Goal: Task Accomplishment & Management: Use online tool/utility

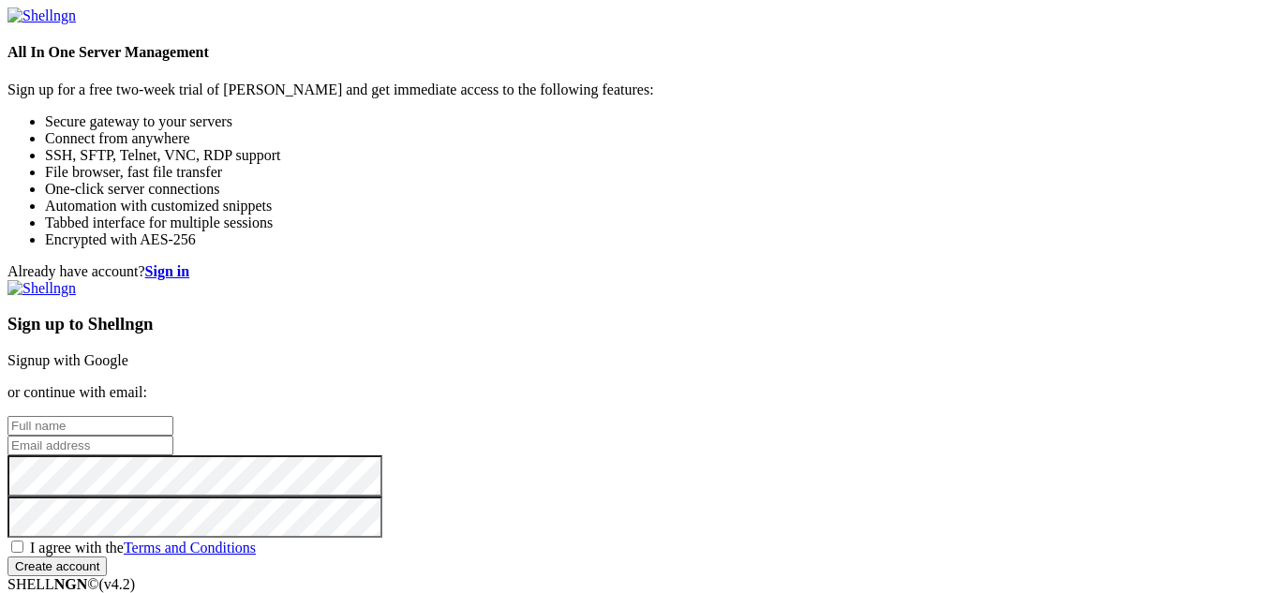
click at [173, 416] on input "text" at bounding box center [90, 426] width 166 height 20
type input "[PERSON_NAME]"
click at [173, 436] on input "email" at bounding box center [90, 446] width 166 height 20
type input "[EMAIL_ADDRESS][DOMAIN_NAME]"
click at [256, 540] on span "I agree with the Terms and Conditions" at bounding box center [143, 548] width 226 height 16
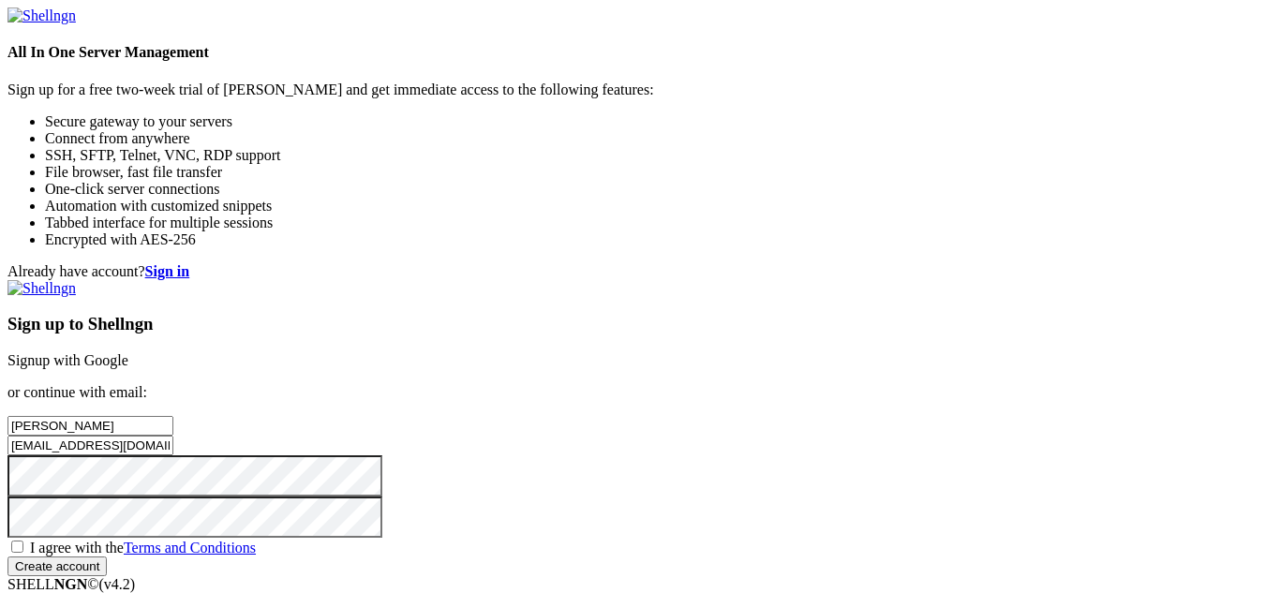
click at [23, 541] on input "I agree with the Terms and Conditions" at bounding box center [17, 547] width 12 height 12
checkbox input "true"
click at [107, 566] on input "Create account" at bounding box center [56, 567] width 99 height 20
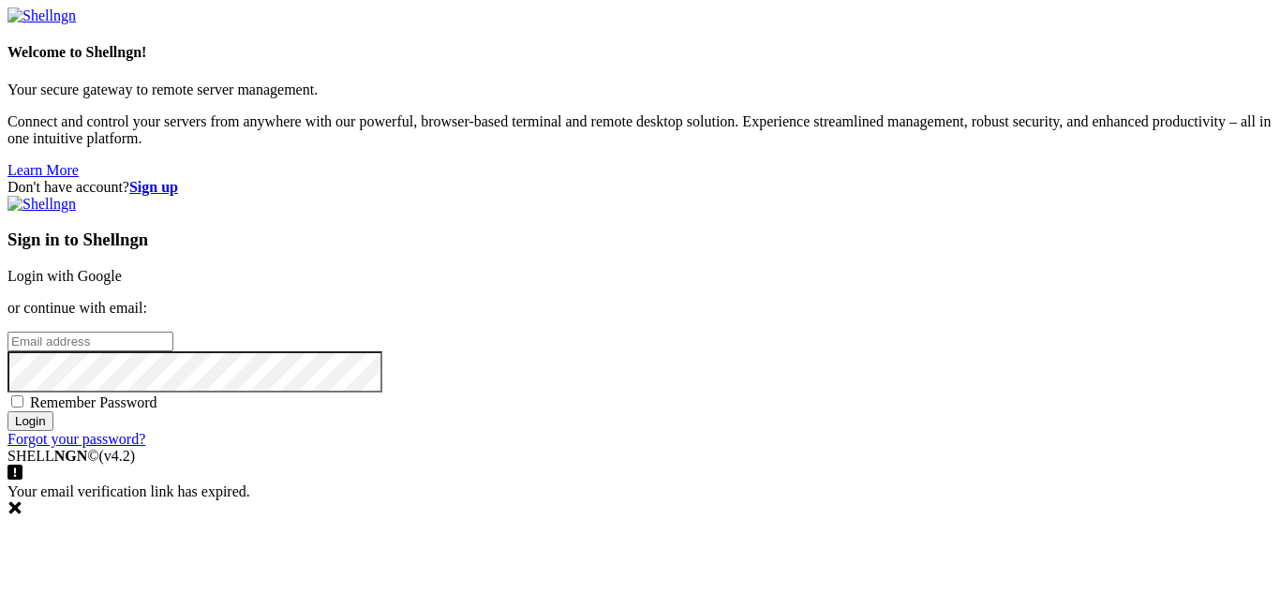
type input "[EMAIL_ADDRESS][DOMAIN_NAME]"
click at [53, 431] on input "Login" at bounding box center [30, 421] width 46 height 20
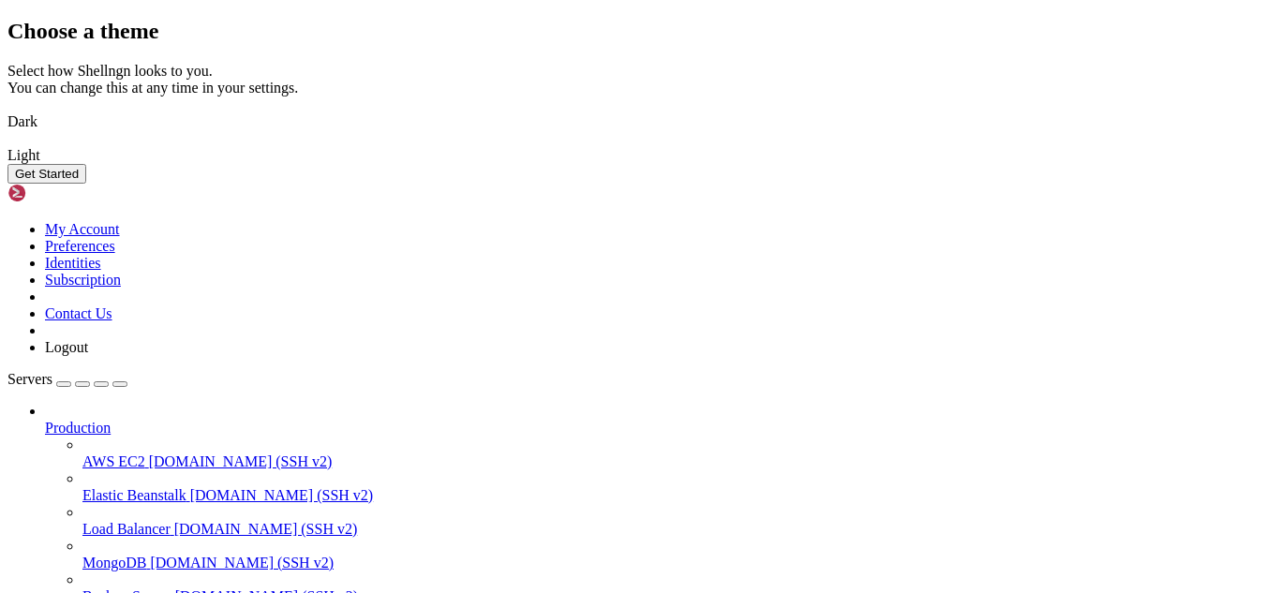
click at [7, 110] on img at bounding box center [7, 110] width 0 height 0
click at [86, 184] on button "Get Started" at bounding box center [46, 174] width 79 height 20
